Goal: Contribute content: Add original content to the website for others to see

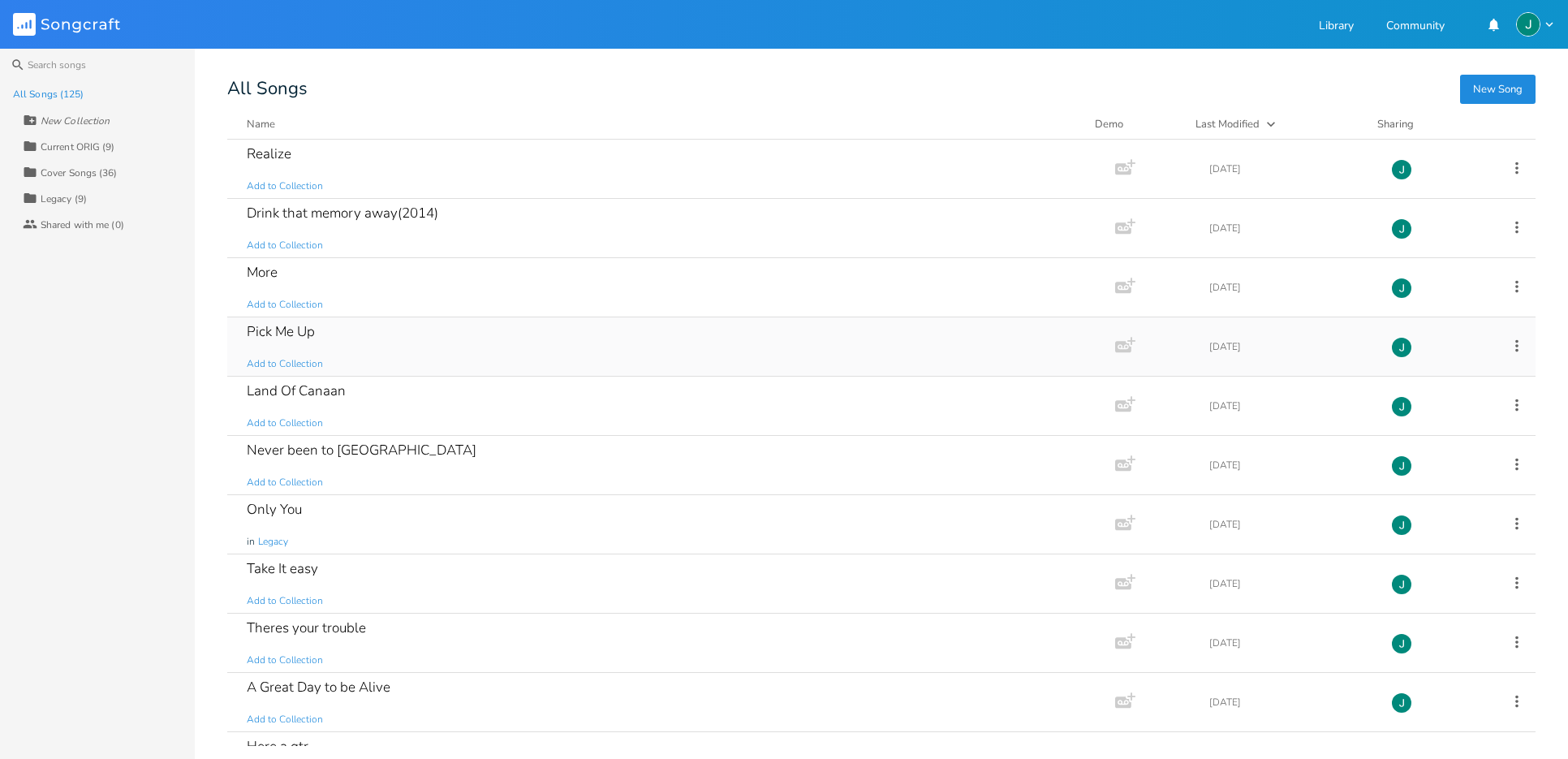
click at [269, 325] on div "Pick Me Up" at bounding box center [281, 331] width 68 height 14
click at [259, 271] on div "More" at bounding box center [262, 272] width 31 height 14
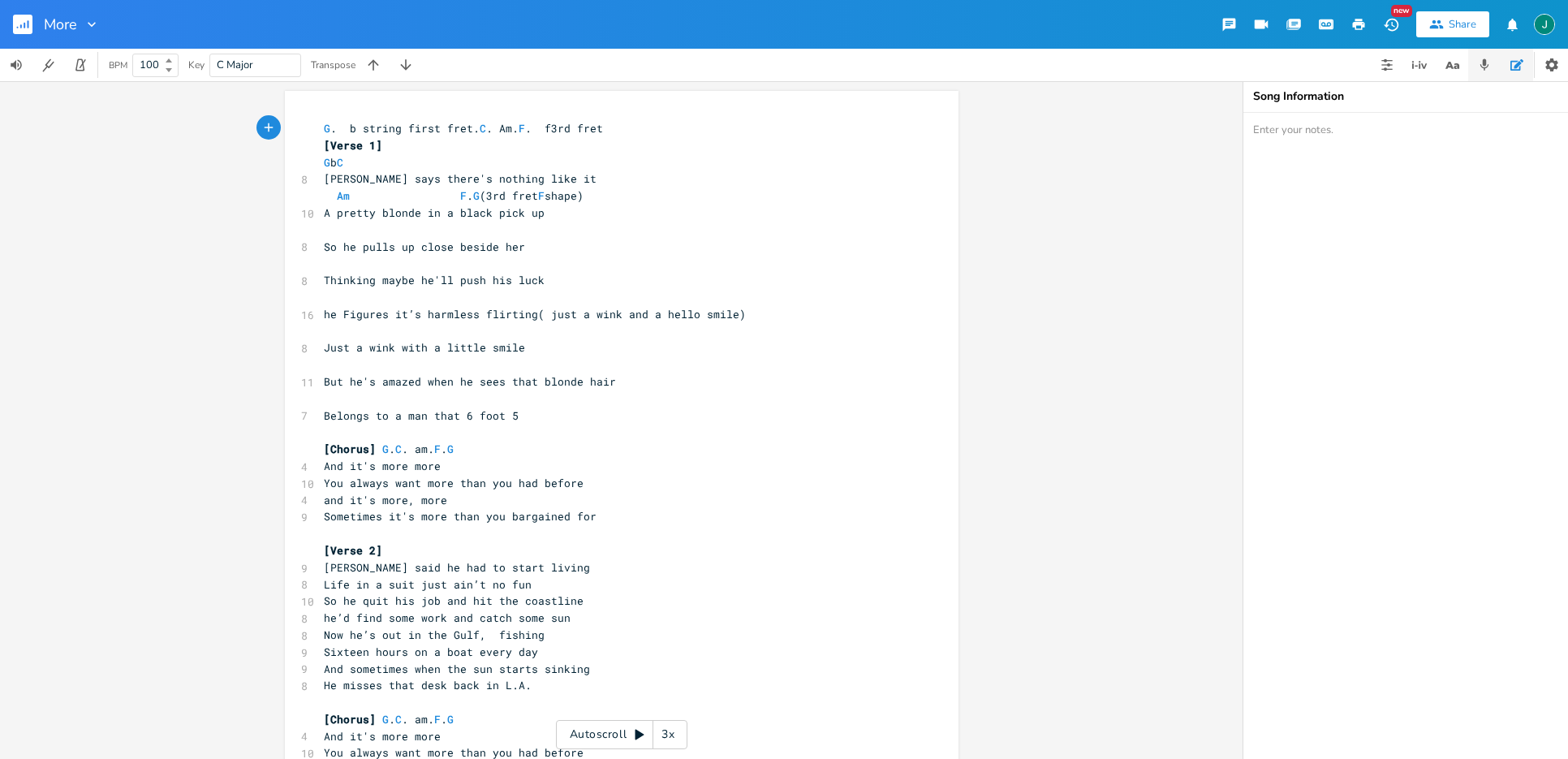
click at [1480, 60] on icon "button" at bounding box center [1485, 66] width 15 height 15
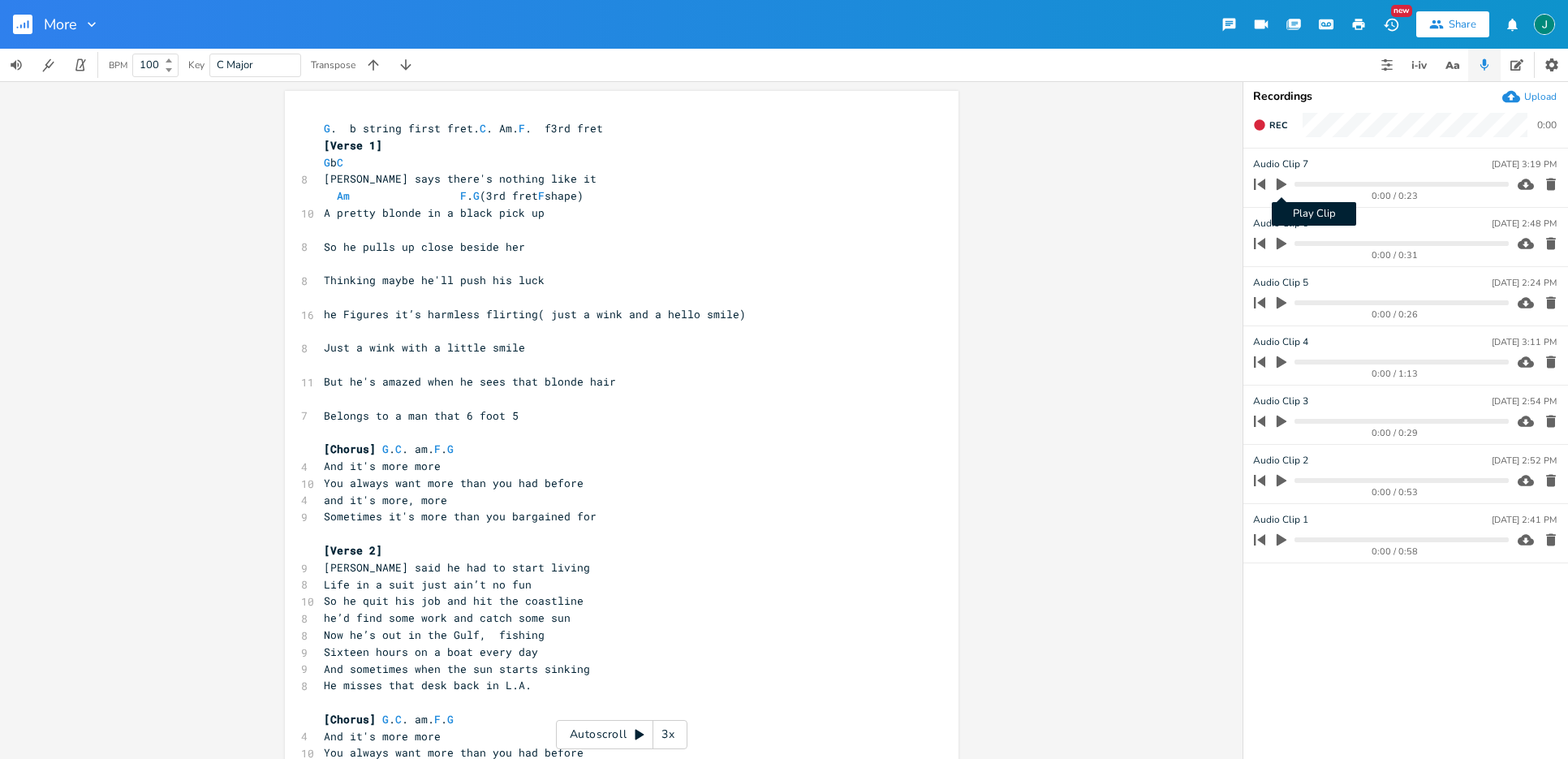
click at [1286, 180] on icon "button" at bounding box center [1282, 184] width 15 height 15
click at [1286, 180] on icon "button" at bounding box center [1282, 184] width 13 height 13
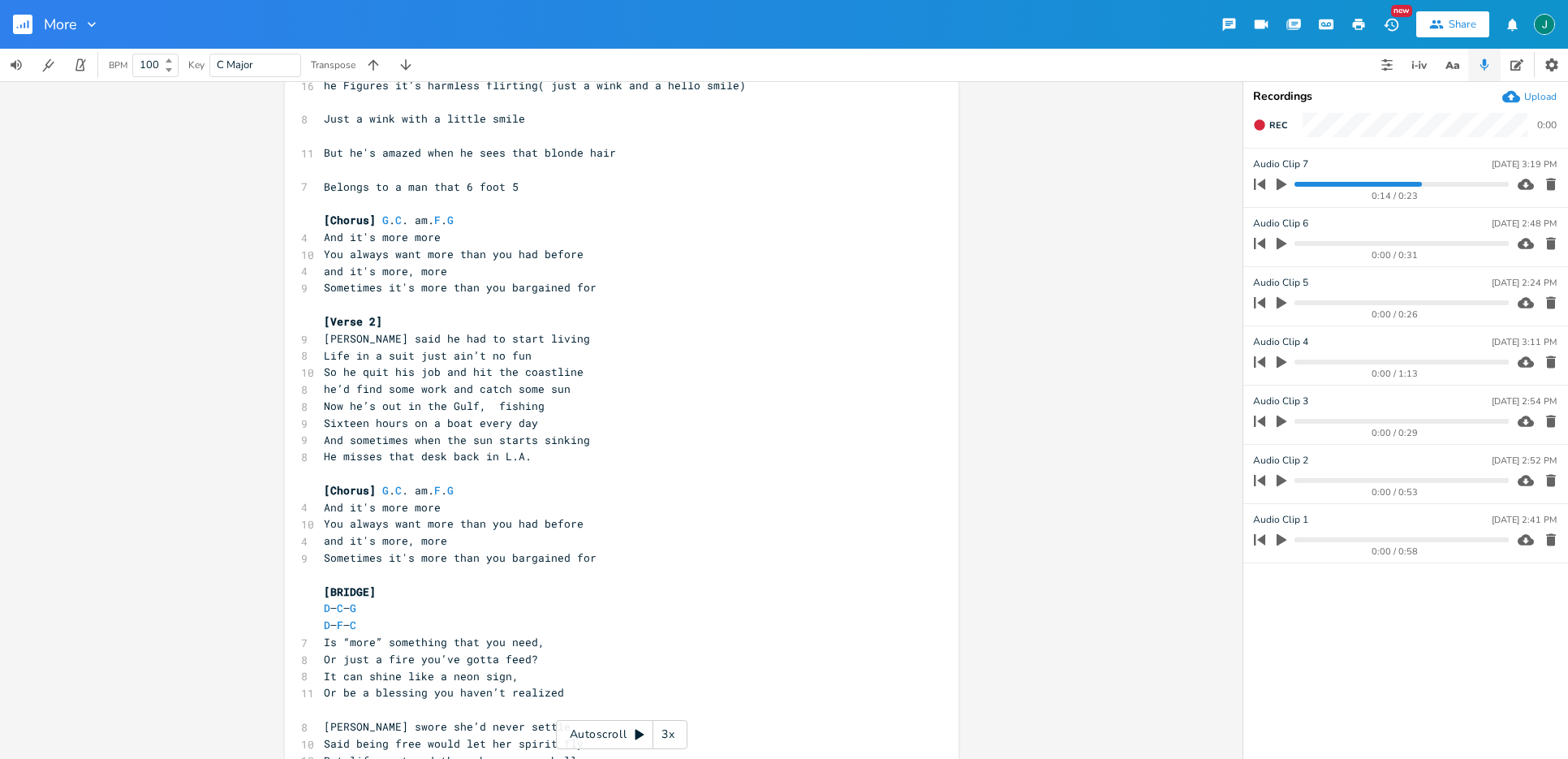
scroll to position [262, 0]
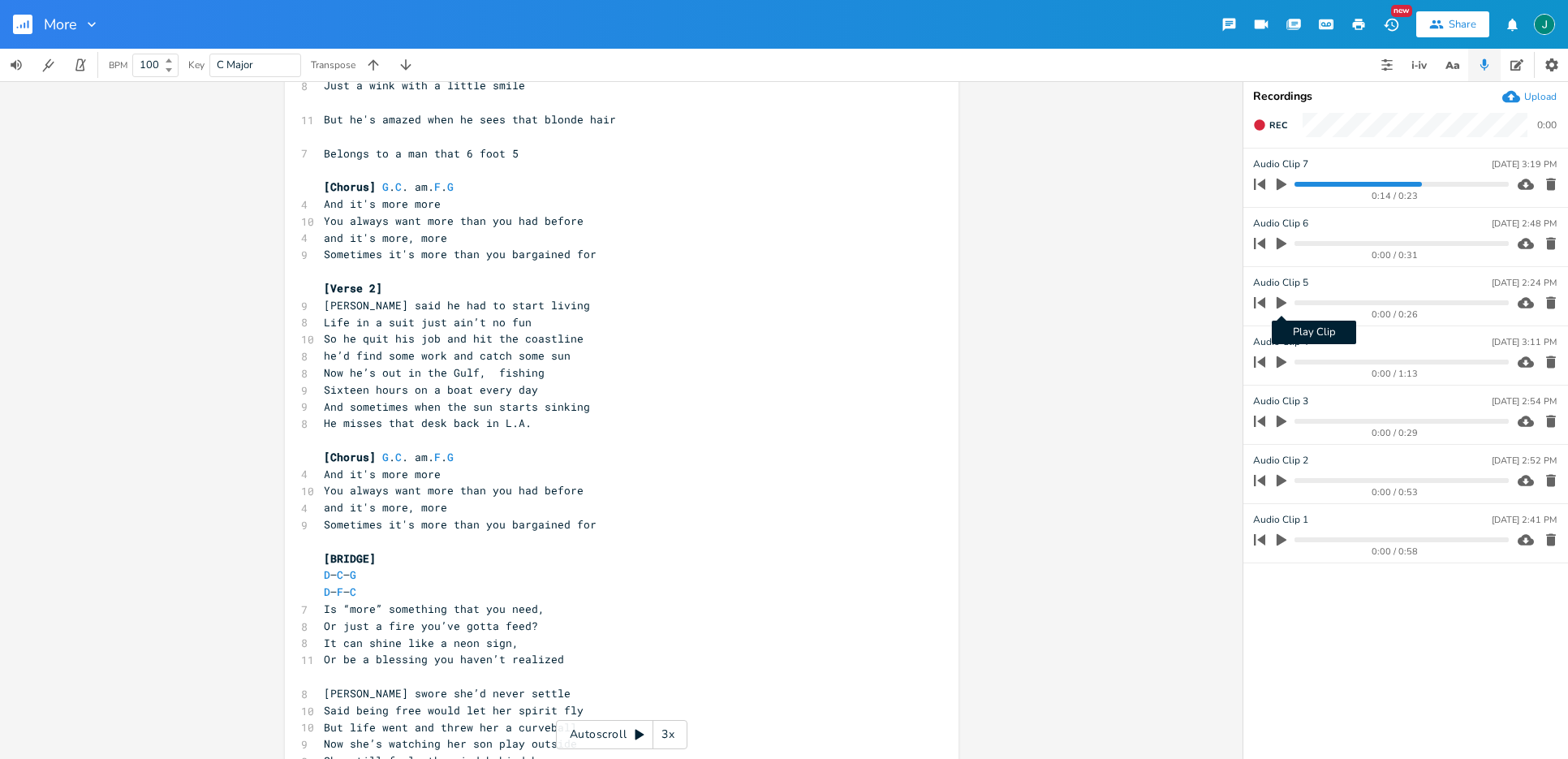
click at [1280, 301] on icon "button" at bounding box center [1282, 302] width 9 height 12
click at [1281, 302] on icon "button" at bounding box center [1282, 302] width 13 height 13
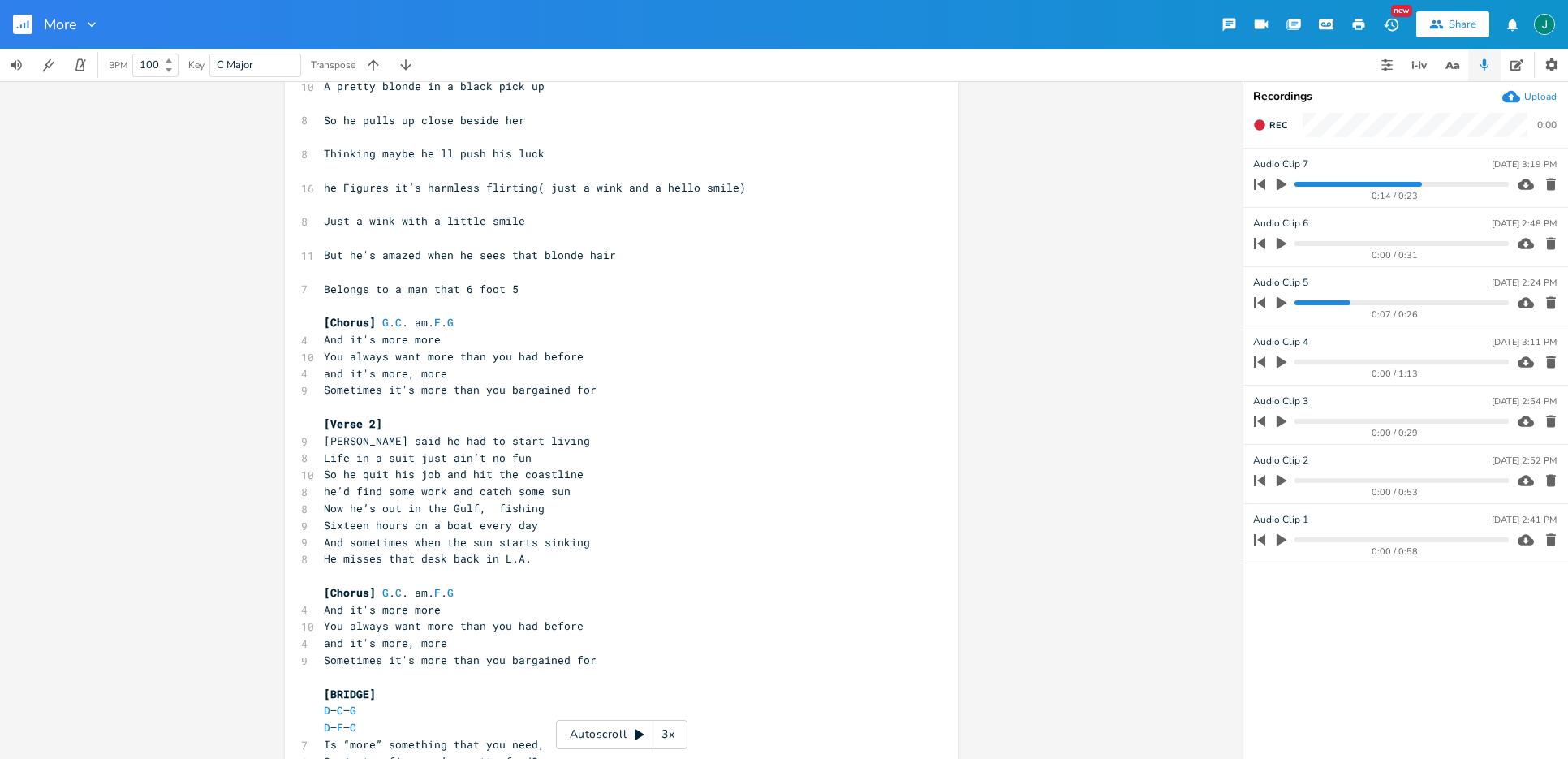
scroll to position [0, 0]
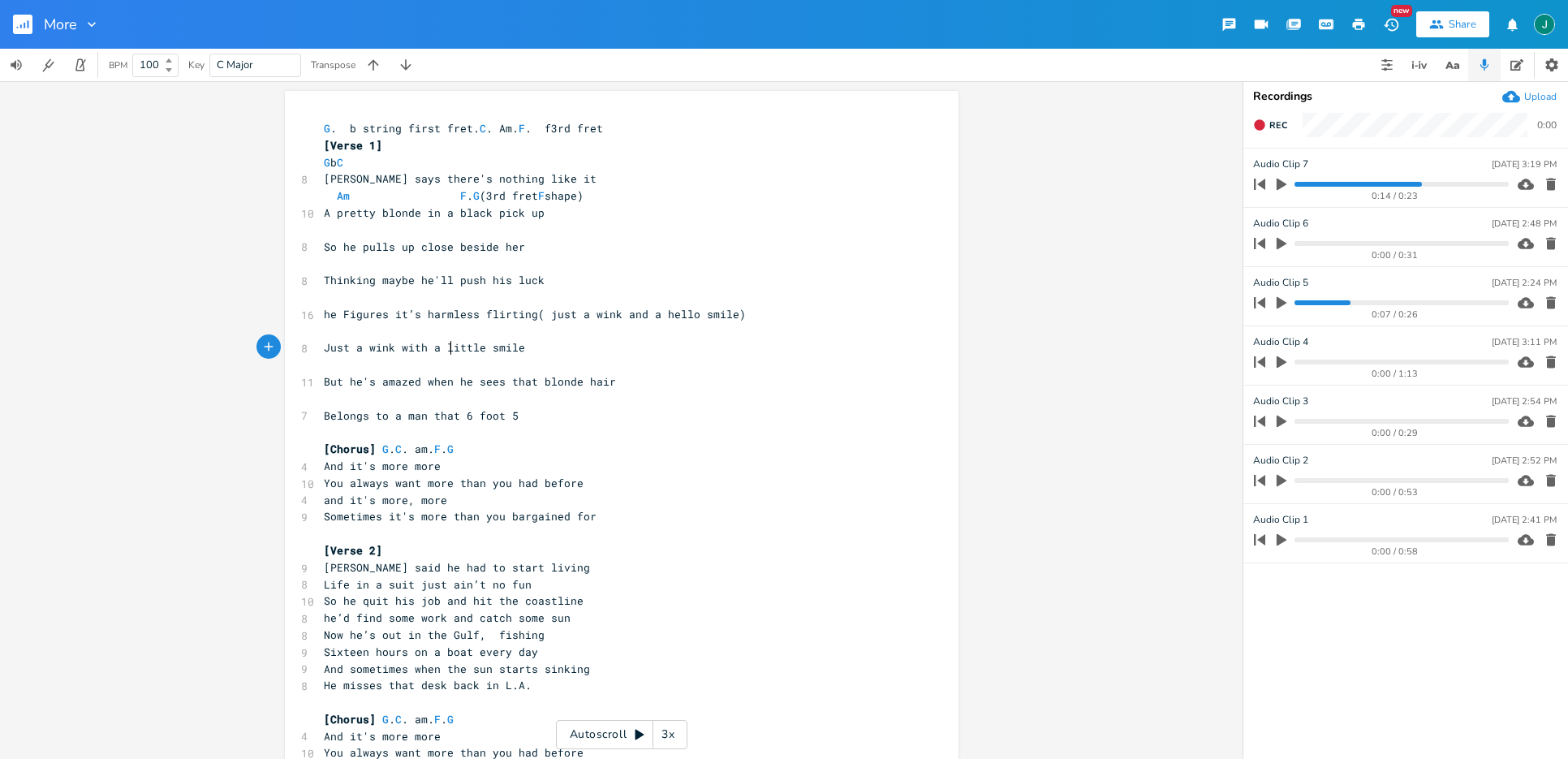
click at [444, 348] on span "Just a wink with a little smile" at bounding box center [424, 347] width 201 height 15
drag, startPoint x: 440, startPoint y: 348, endPoint x: 479, endPoint y: 350, distance: 39.1
click at [479, 350] on span "Just a wink with a little smile" at bounding box center [424, 347] width 201 height 15
type textarea "hello"
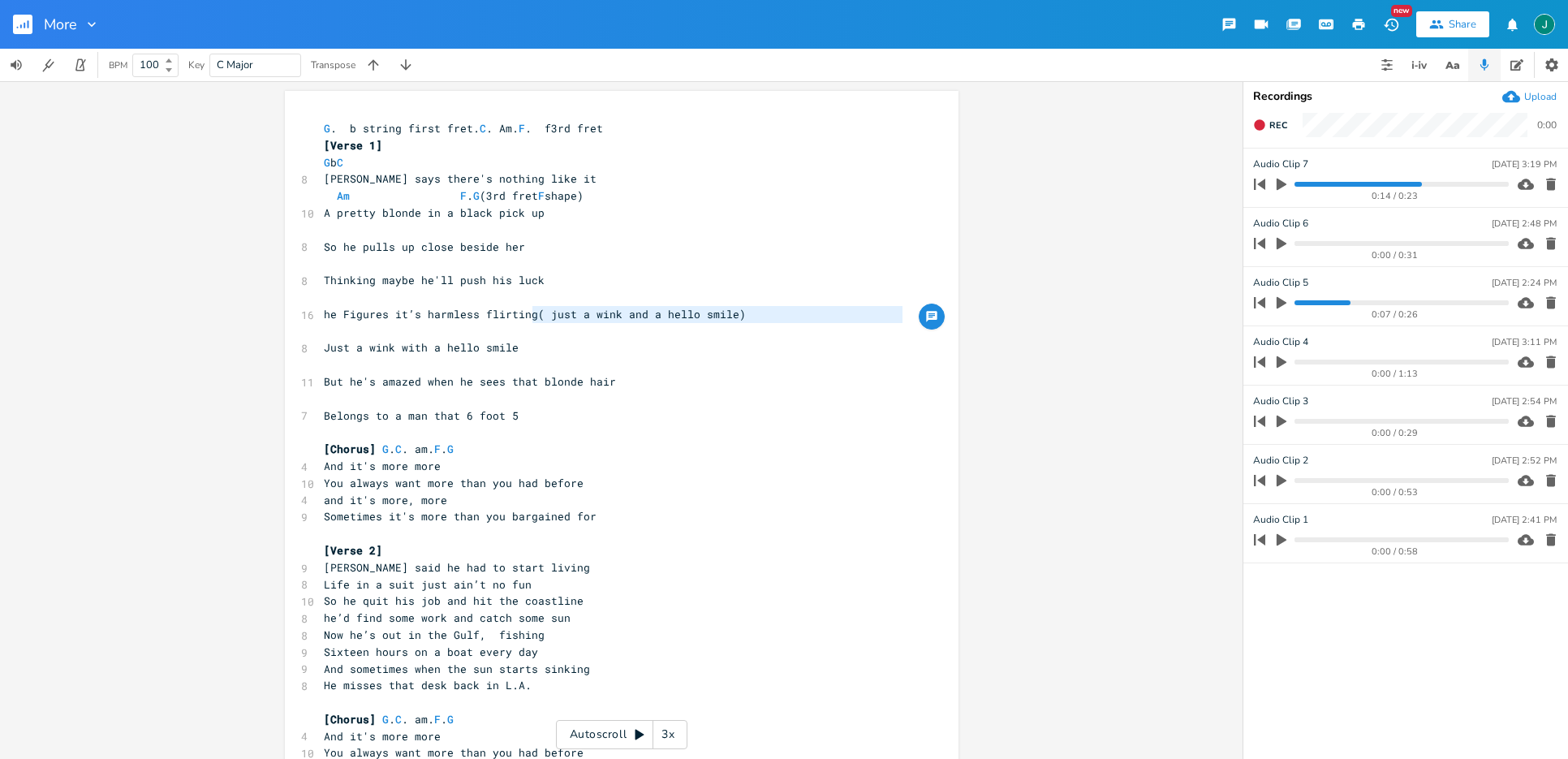
type textarea "( just a wink and a hello smile)"
drag, startPoint x: 528, startPoint y: 314, endPoint x: 767, endPoint y: 314, distance: 239.0
click at [752, 321] on pre "he Figures it’s harmless flirting( just a wink and a hello smile)" at bounding box center [614, 314] width 586 height 17
type textarea "\"
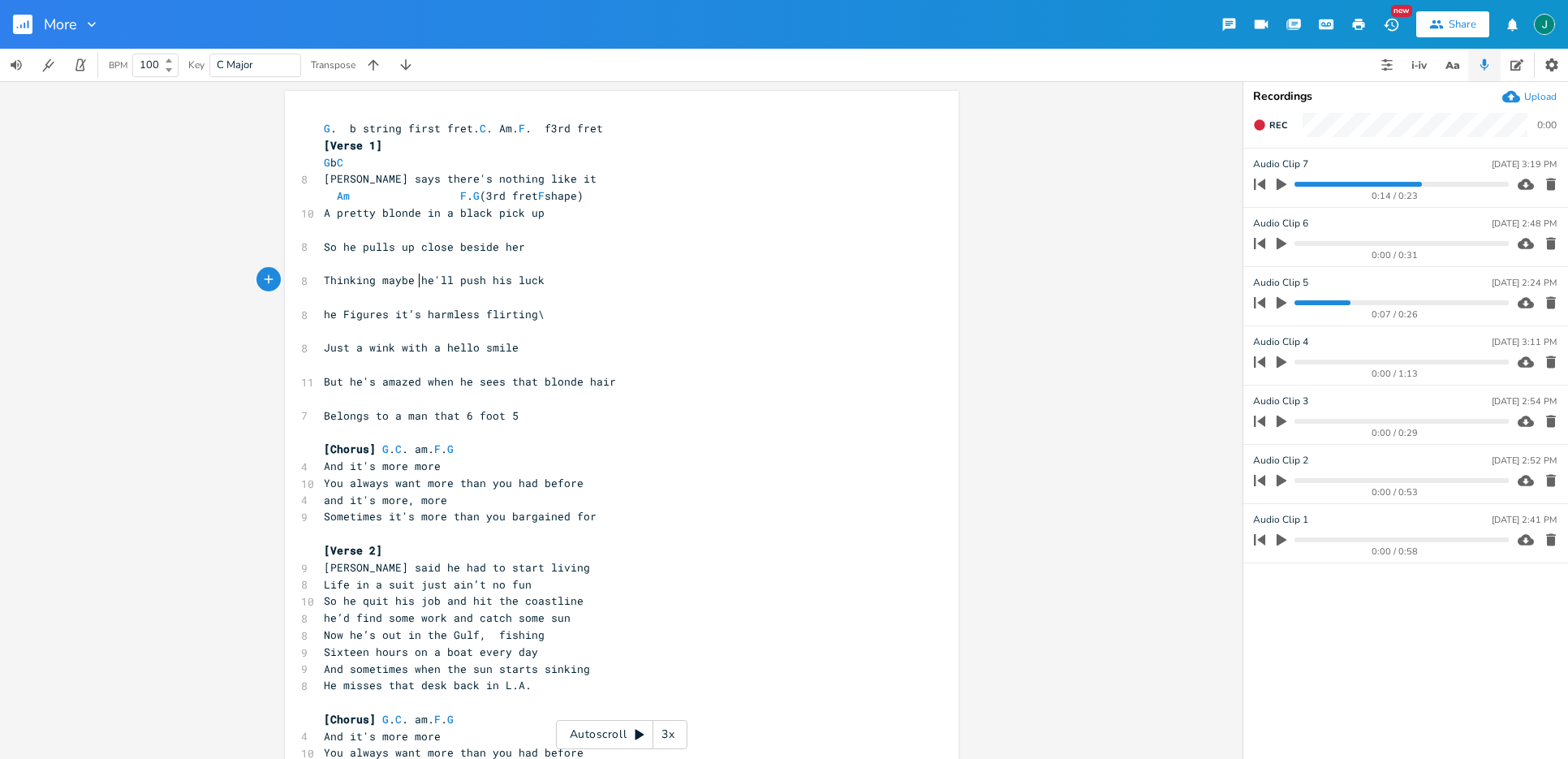
click at [411, 280] on span "Thinking maybe he'll push his luck" at bounding box center [434, 280] width 221 height 15
type textarea "[DATE]"
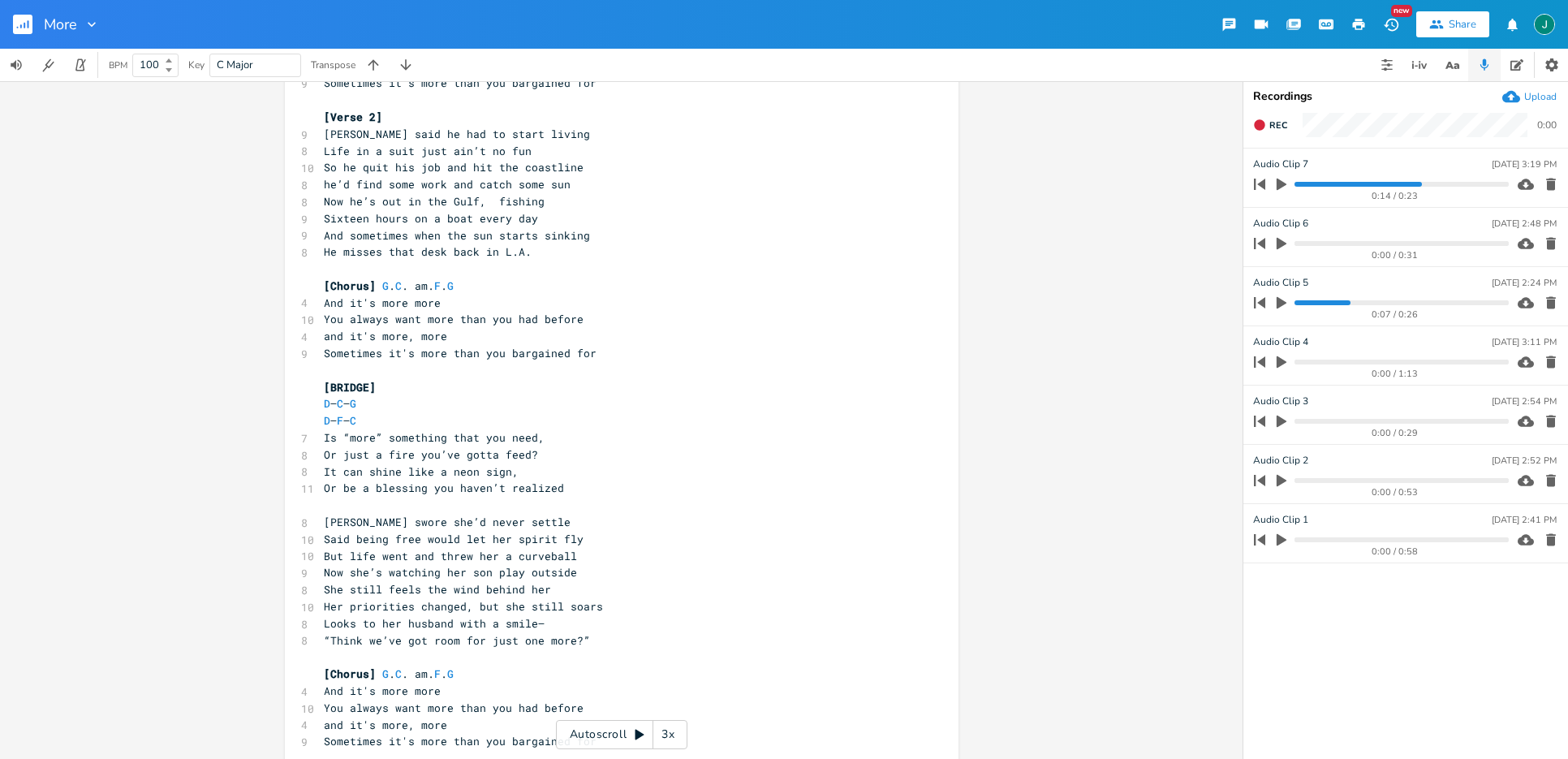
scroll to position [434, 0]
drag, startPoint x: 345, startPoint y: 552, endPoint x: 355, endPoint y: 552, distance: 10.0
click at [345, 552] on span "But life went and threw her a curveball" at bounding box center [450, 555] width 254 height 15
drag, startPoint x: 351, startPoint y: 554, endPoint x: 315, endPoint y: 557, distance: 36.1
click at [321, 557] on pre "But life went and threw her a curveball" at bounding box center [614, 555] width 586 height 17
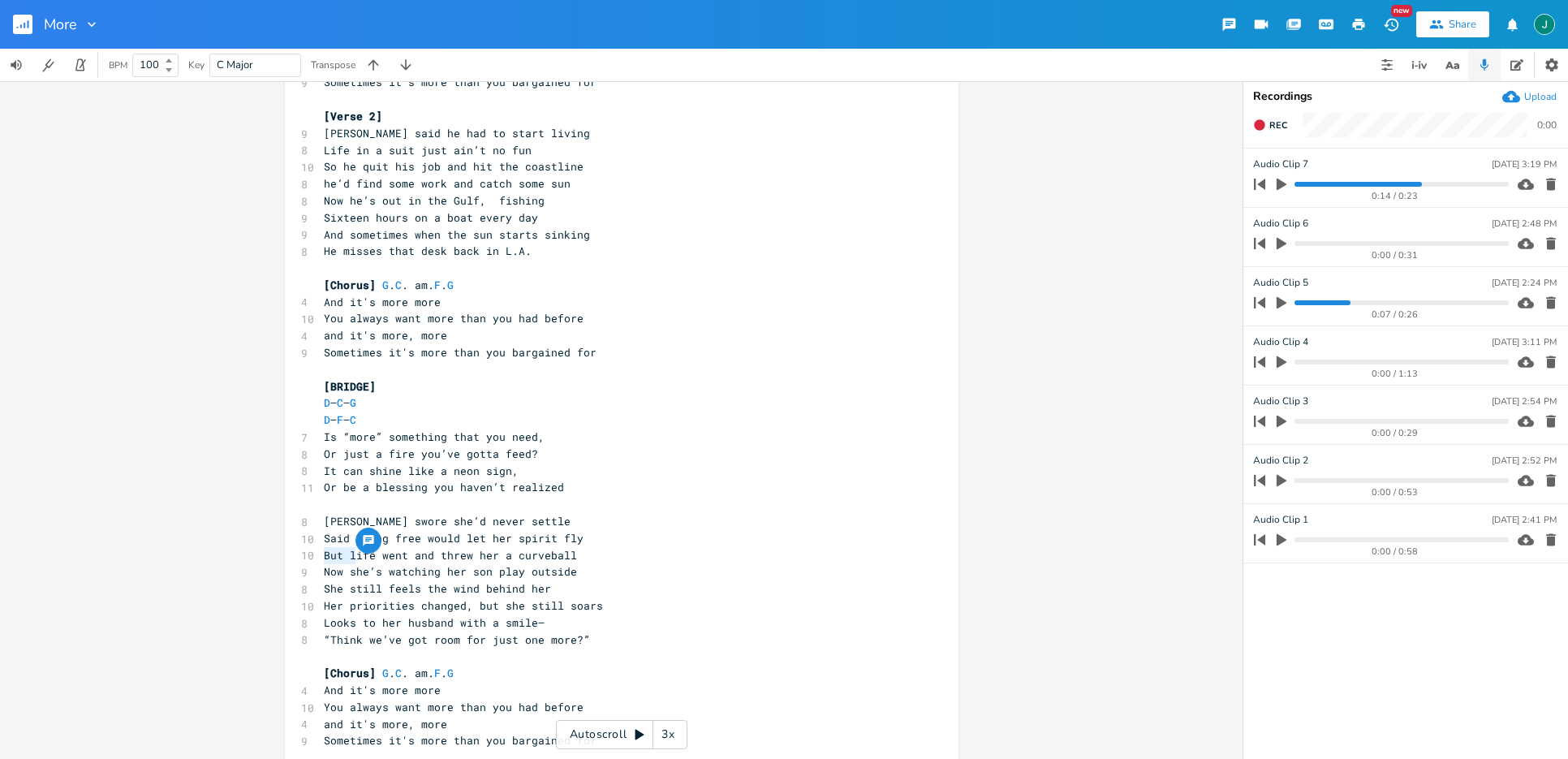
scroll to position [435, 0]
type textarea "L"
drag, startPoint x: 346, startPoint y: 539, endPoint x: 321, endPoint y: 540, distance: 25.0
click at [324, 540] on span "Said being free would let her spirit fly" at bounding box center [453, 537] width 259 height 15
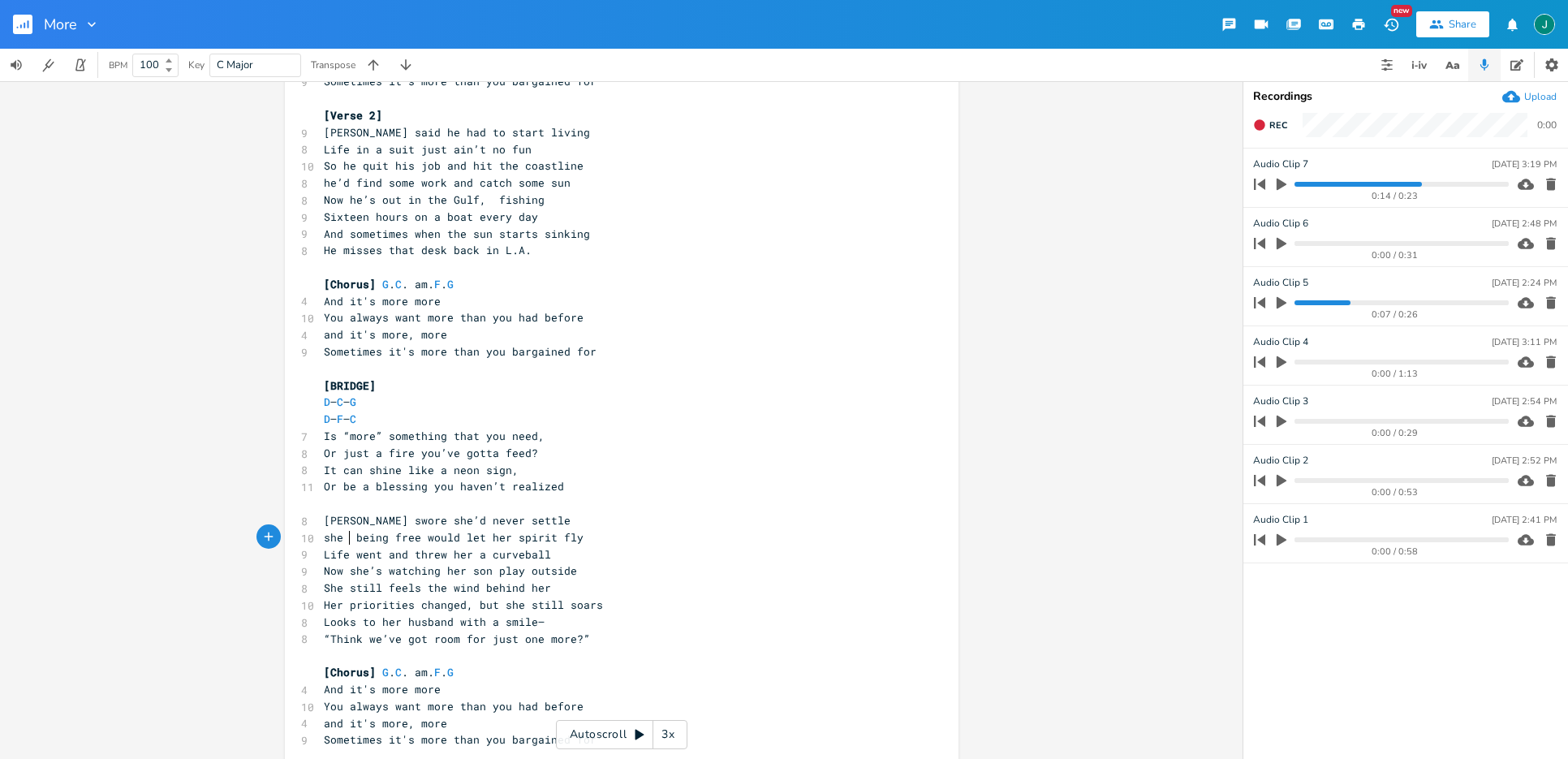
scroll to position [0, 19]
type textarea "she ;oled"
click at [352, 540] on span "she ;[PERSON_NAME] being free would let her spirit fly" at bounding box center [499, 537] width 351 height 15
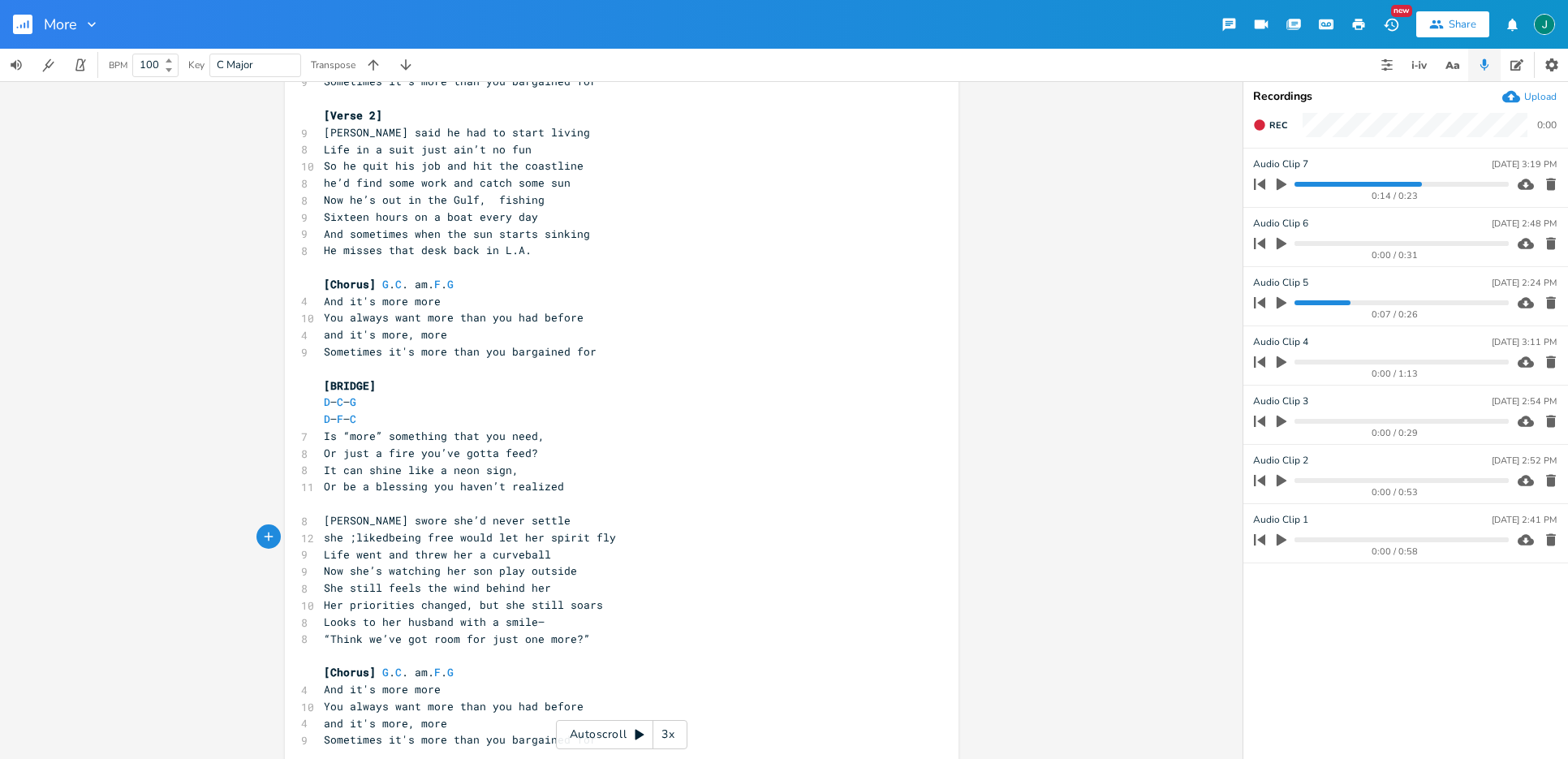
type textarea "liked"
click at [351, 542] on span "she ;liked being free would let her spirit fly" at bounding box center [473, 537] width 299 height 15
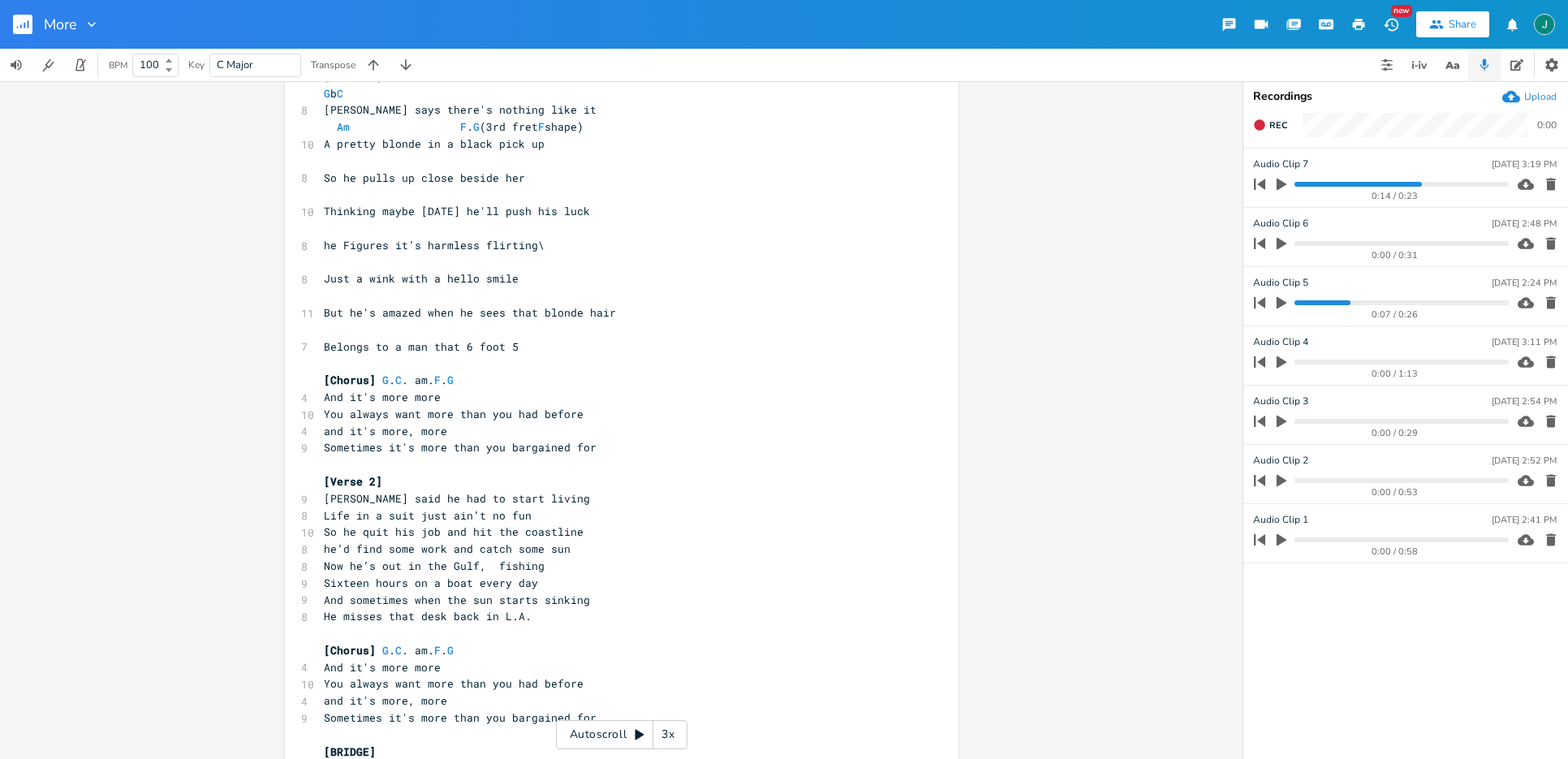
scroll to position [19, 0]
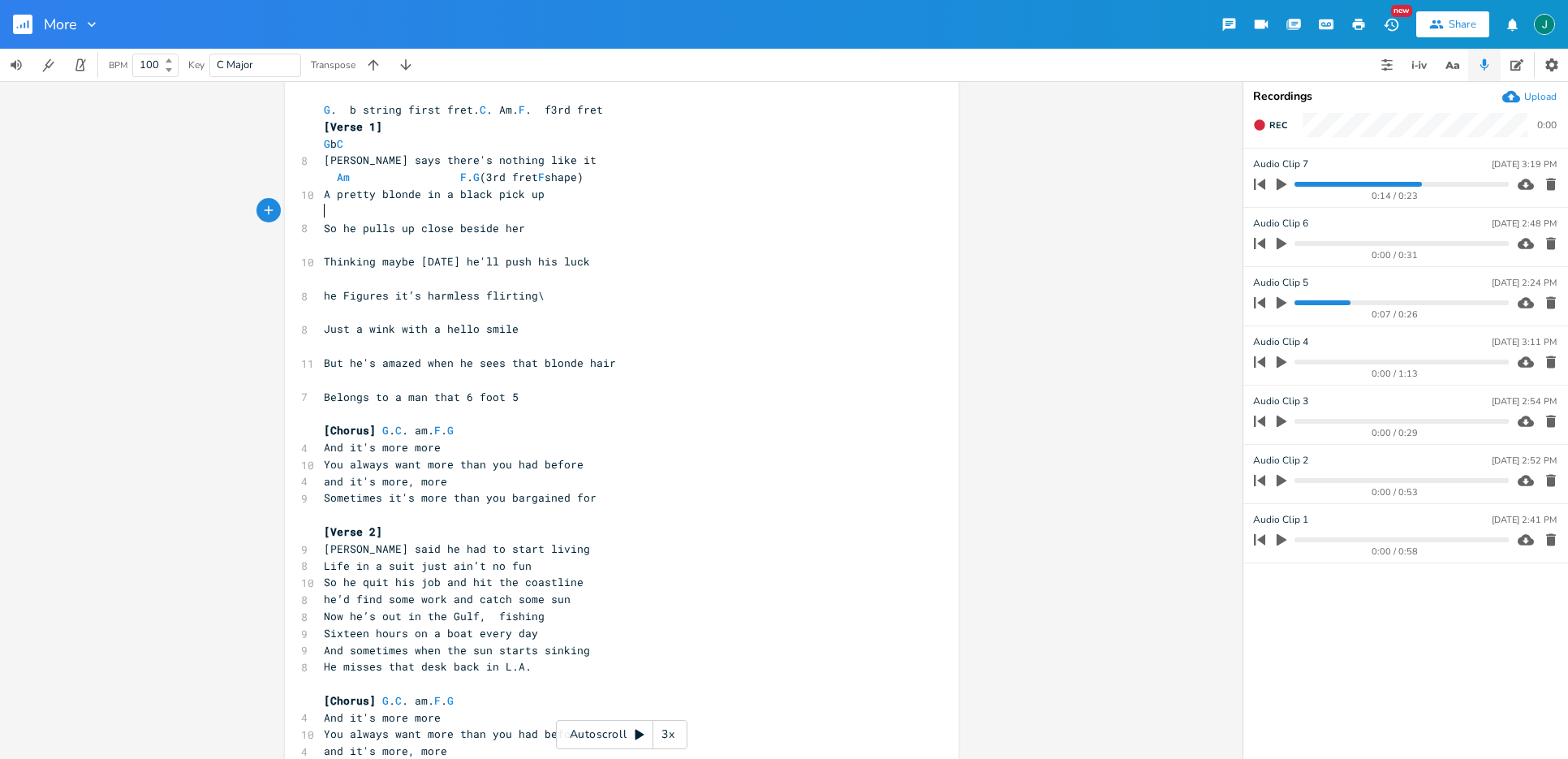
click at [323, 216] on pre "​" at bounding box center [614, 212] width 586 height 17
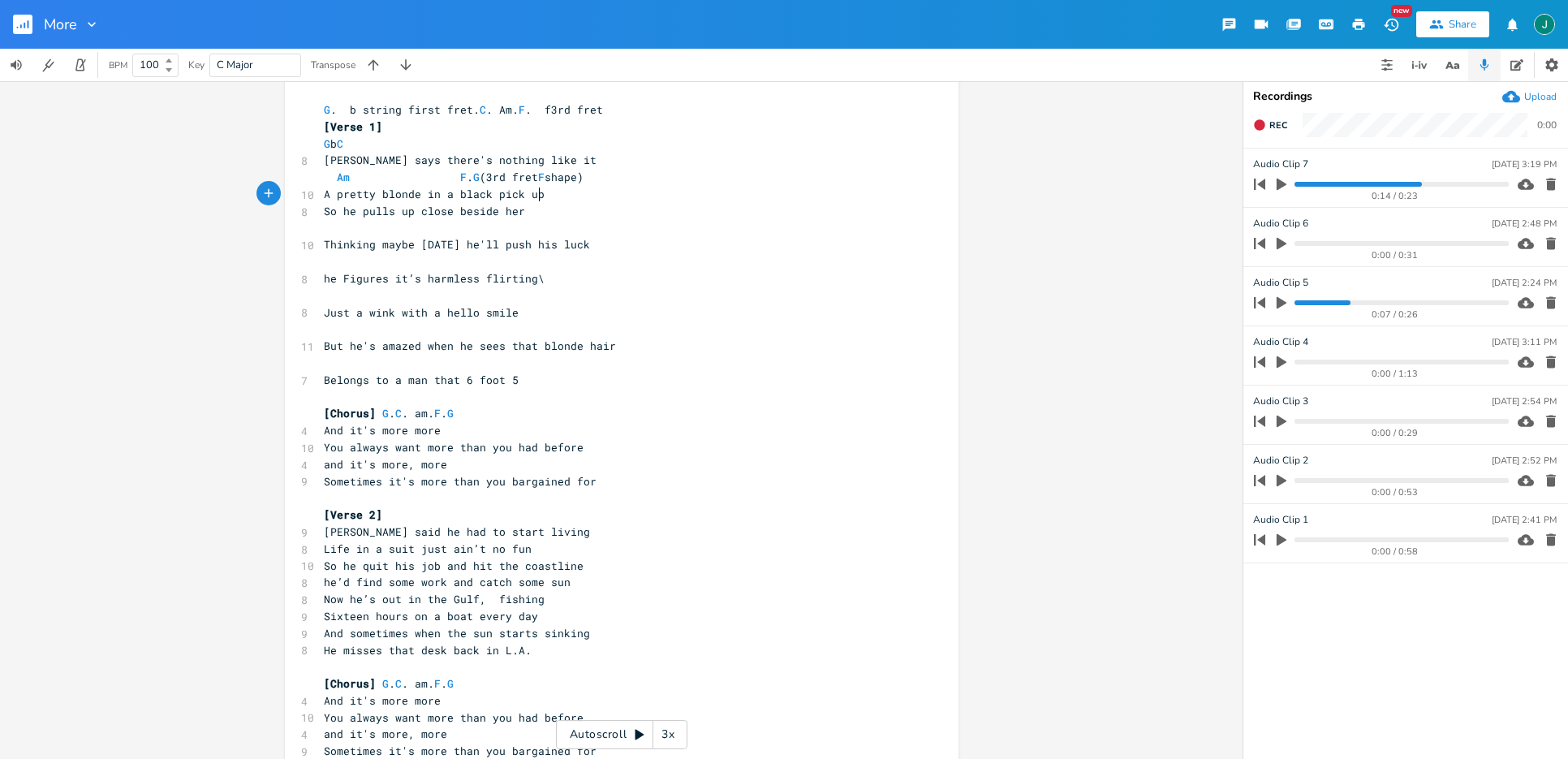
click at [333, 229] on pre "​" at bounding box center [614, 228] width 586 height 17
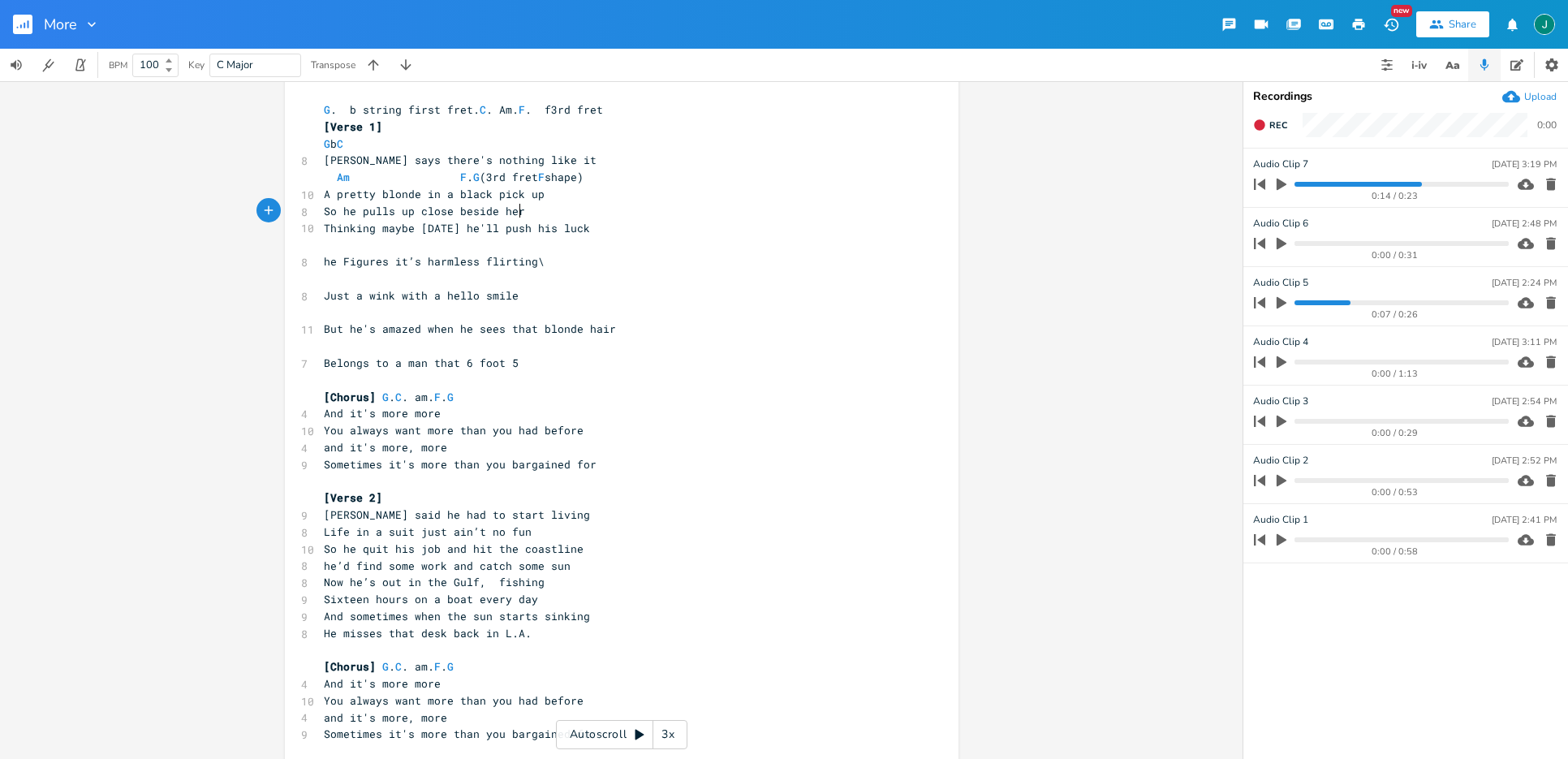
click at [328, 240] on pre "​" at bounding box center [614, 244] width 586 height 17
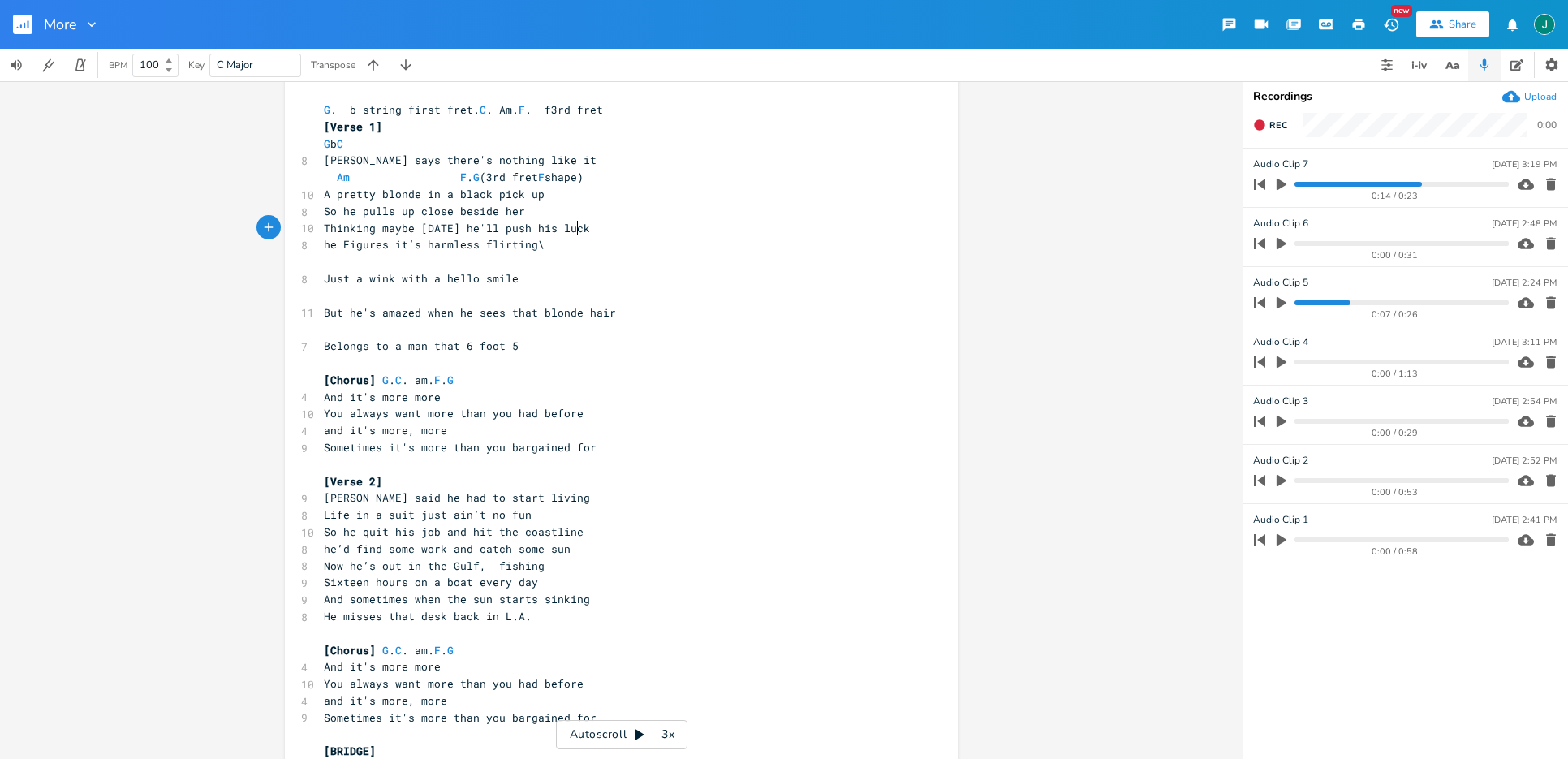
click at [328, 267] on pre "​" at bounding box center [614, 262] width 586 height 17
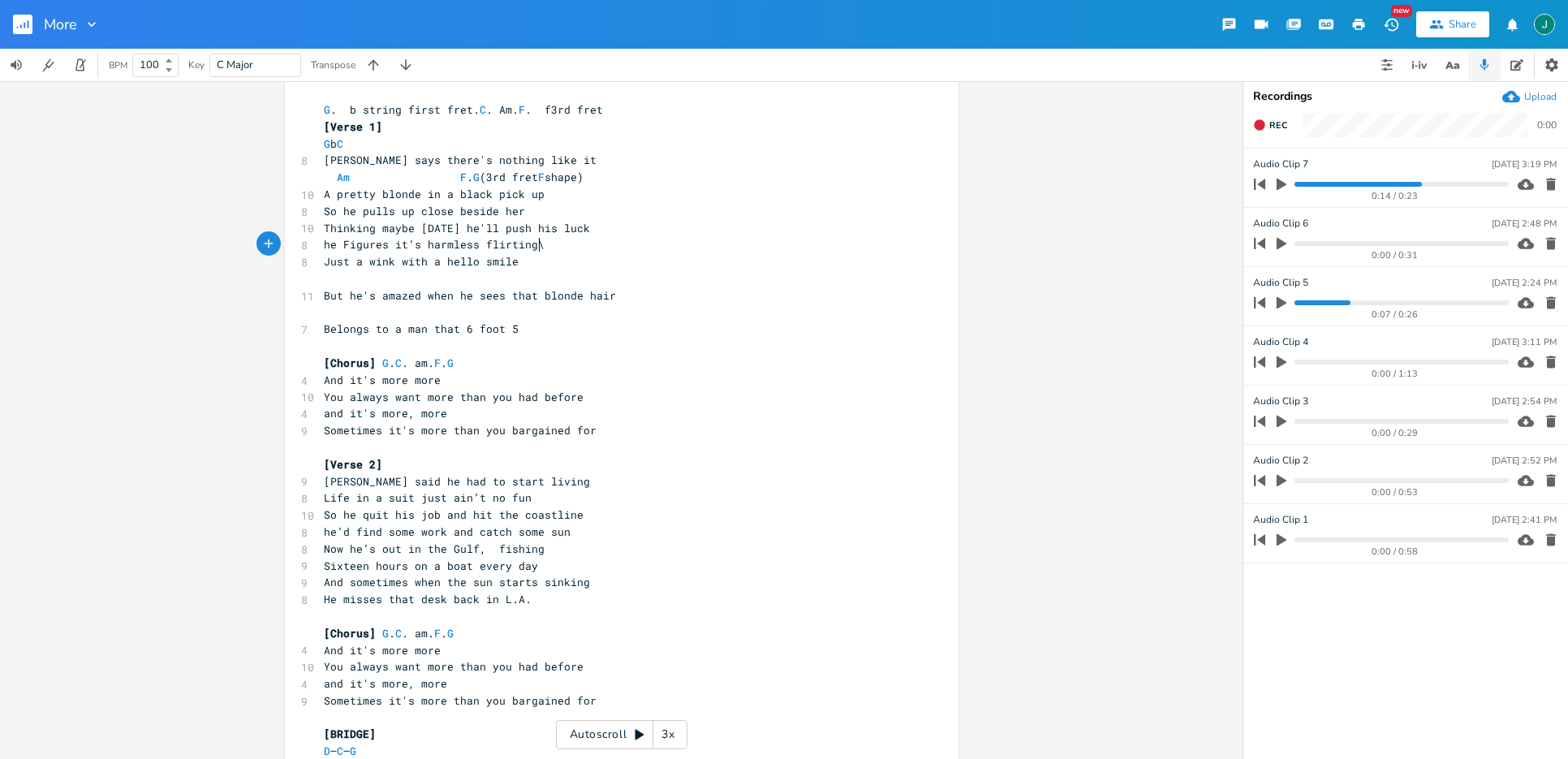
click at [327, 279] on pre "​" at bounding box center [614, 279] width 586 height 17
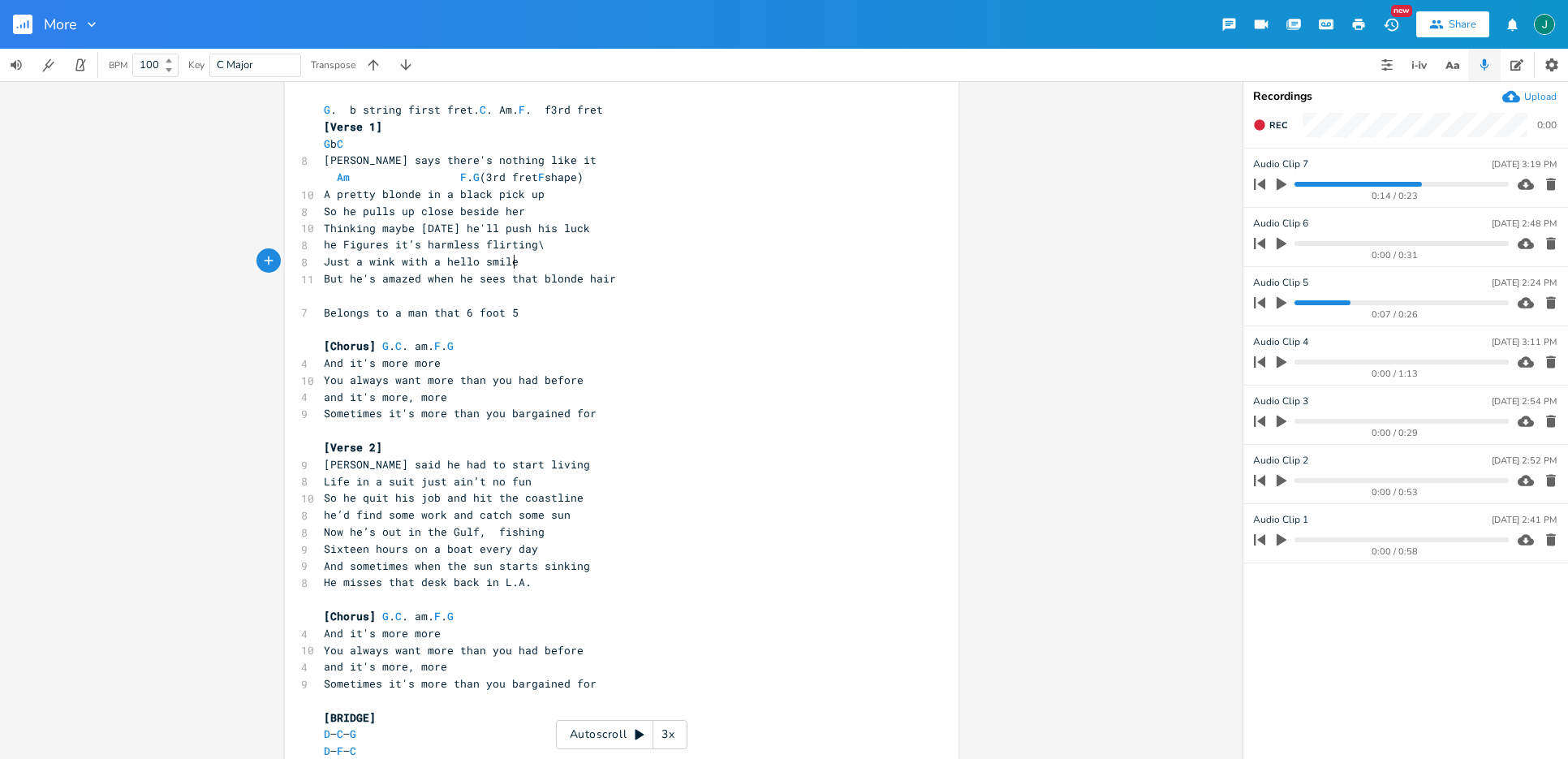
click at [322, 300] on pre "​" at bounding box center [614, 296] width 586 height 17
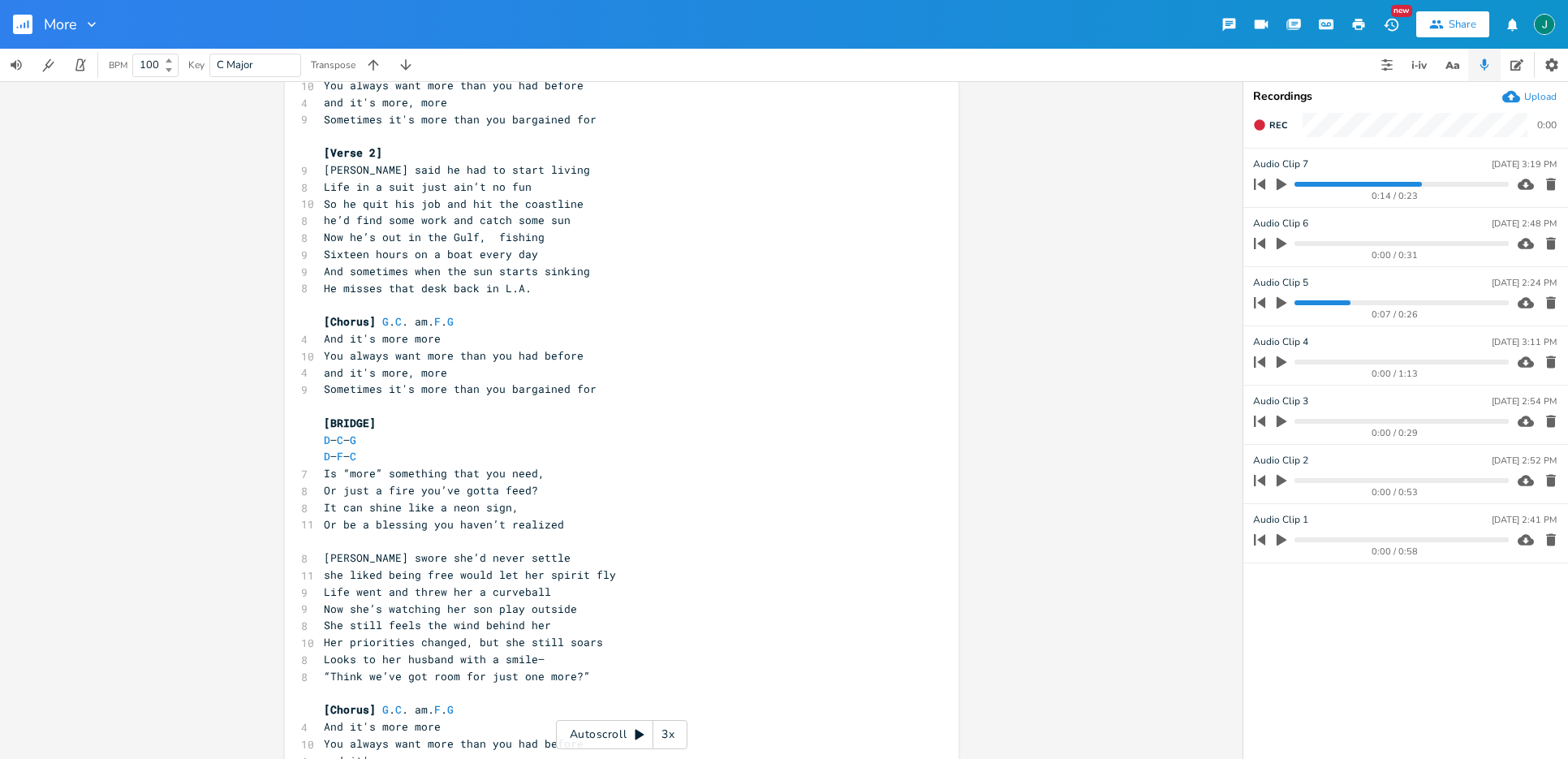
scroll to position [457, 0]
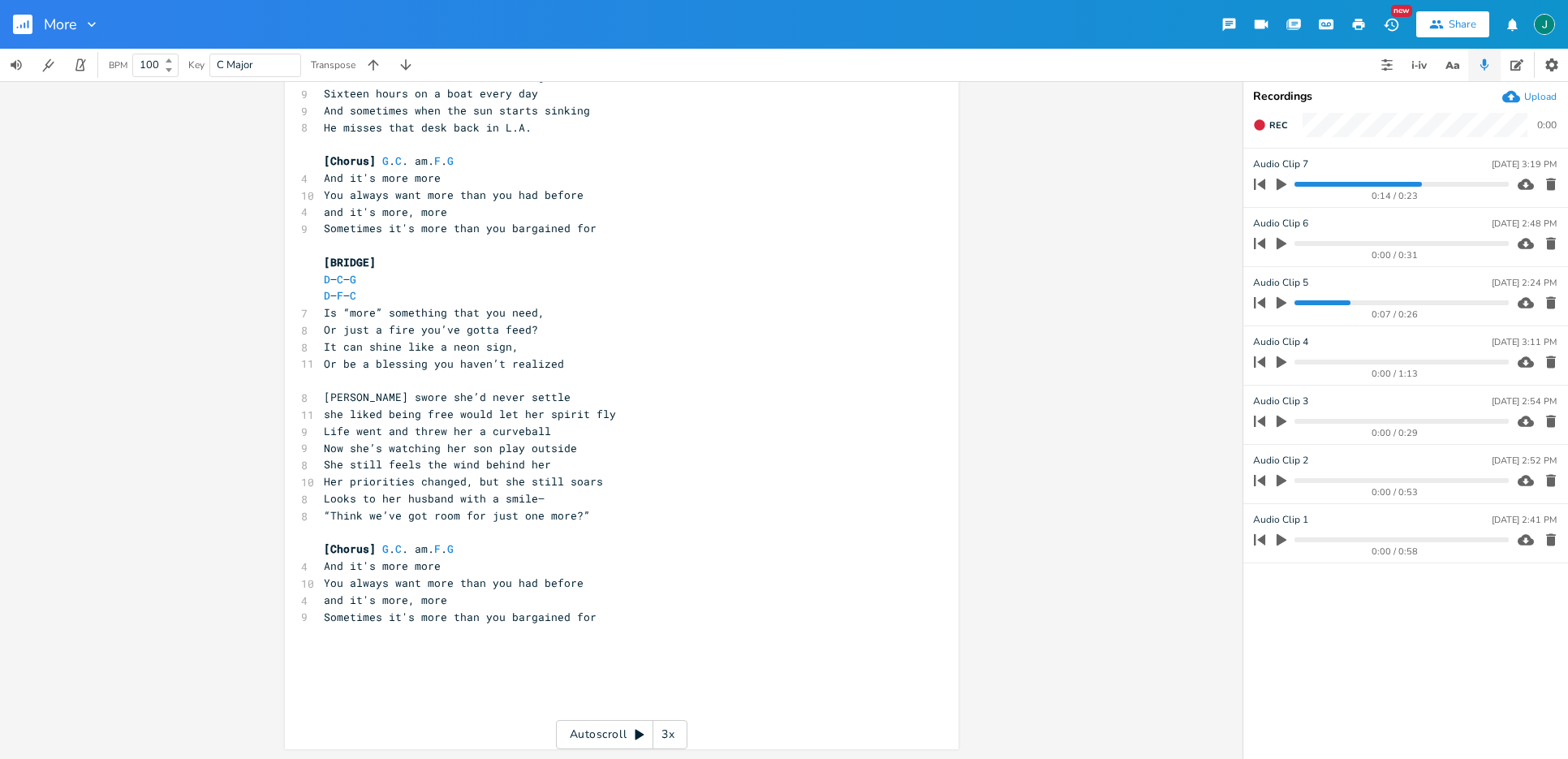
click at [347, 485] on span "Her priorities changed, but she still soars" at bounding box center [463, 481] width 279 height 15
click at [344, 484] on span "Her priorities changed, but she still soars" at bounding box center [463, 481] width 279 height 15
click at [528, 484] on span "priorities changed, but she still soars" at bounding box center [450, 481] width 254 height 15
type textarea "can"
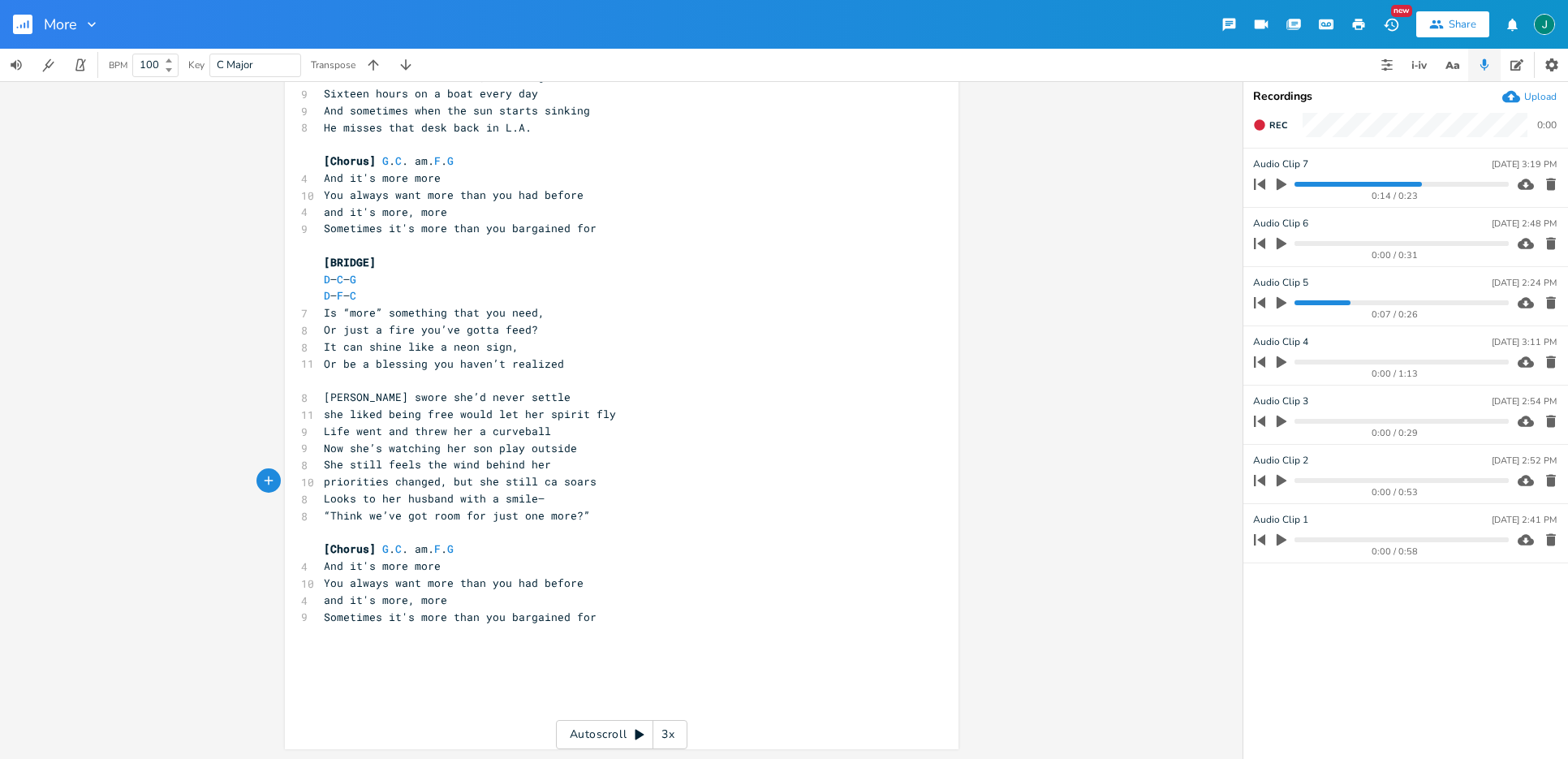
scroll to position [0, 19]
click at [598, 480] on pre "priorities changed, but she still can soars" at bounding box center [614, 482] width 586 height 17
click at [1282, 186] on icon "button" at bounding box center [1282, 184] width 9 height 12
click at [1317, 184] on progress at bounding box center [1401, 183] width 213 height 5
click at [1285, 184] on icon "button" at bounding box center [1282, 183] width 9 height 10
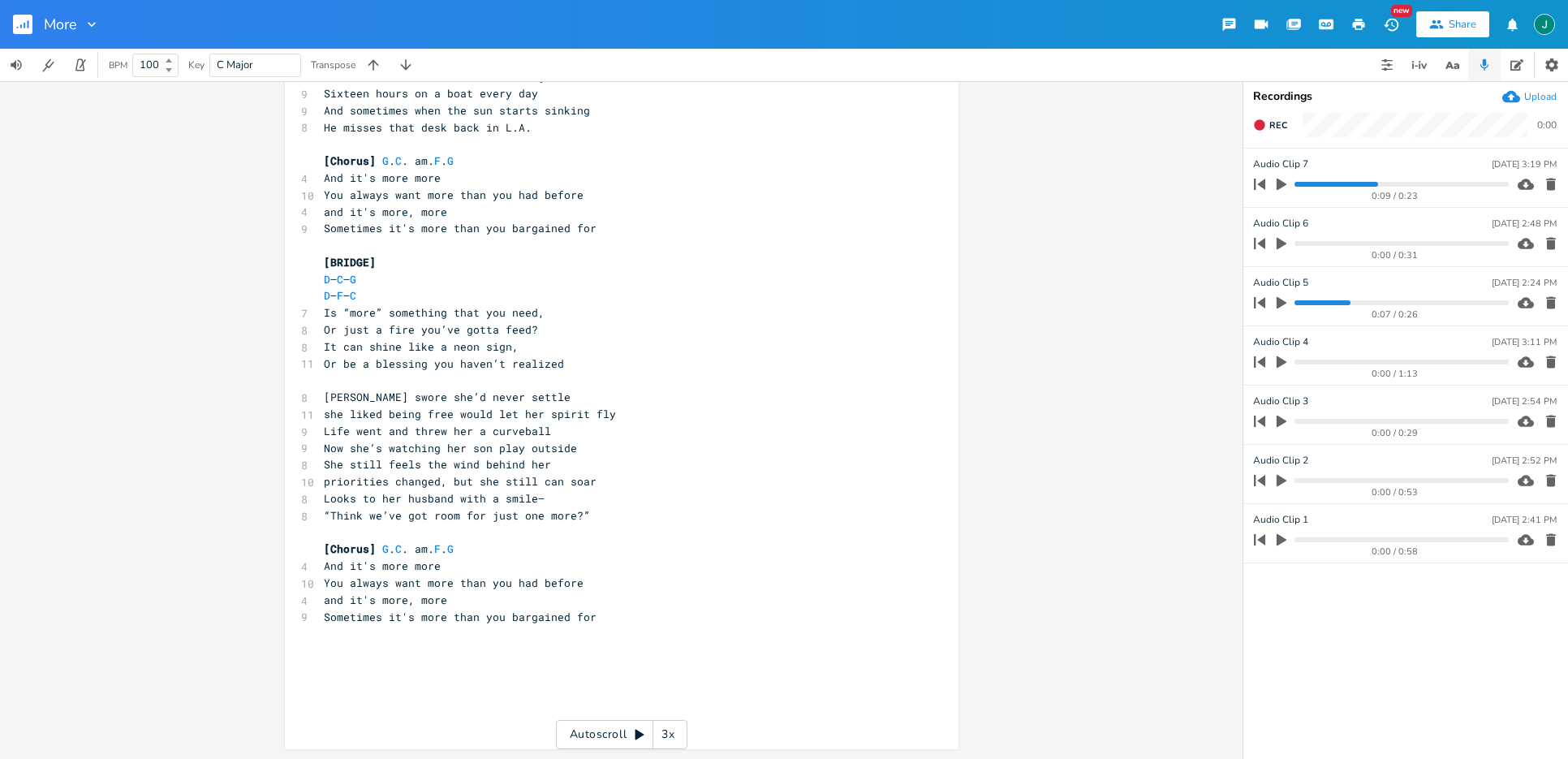
click at [1285, 184] on icon "button" at bounding box center [1282, 184] width 9 height 12
click at [1285, 184] on icon "button" at bounding box center [1282, 183] width 9 height 10
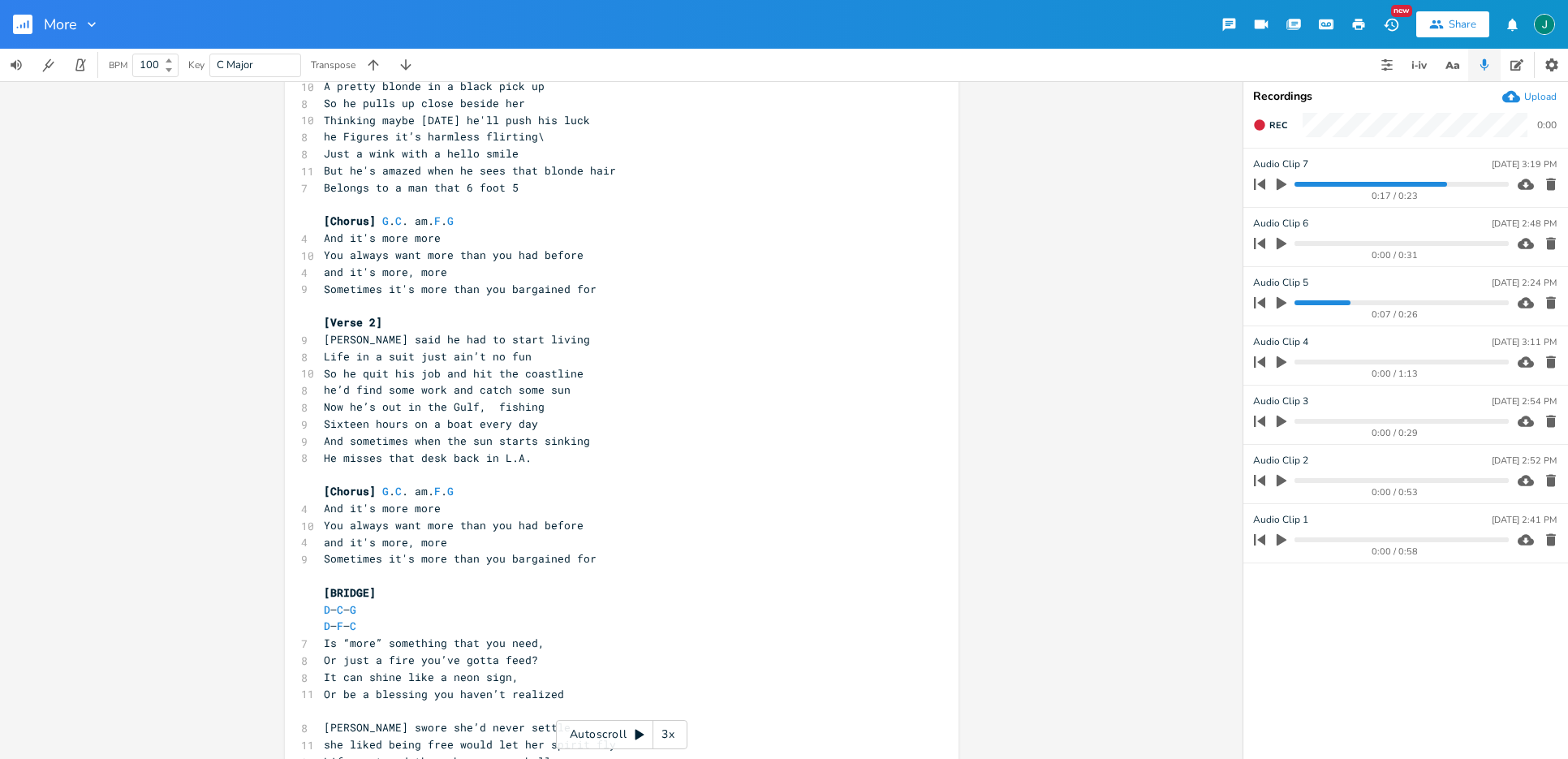
scroll to position [457, 0]
